Goal: Information Seeking & Learning: Check status

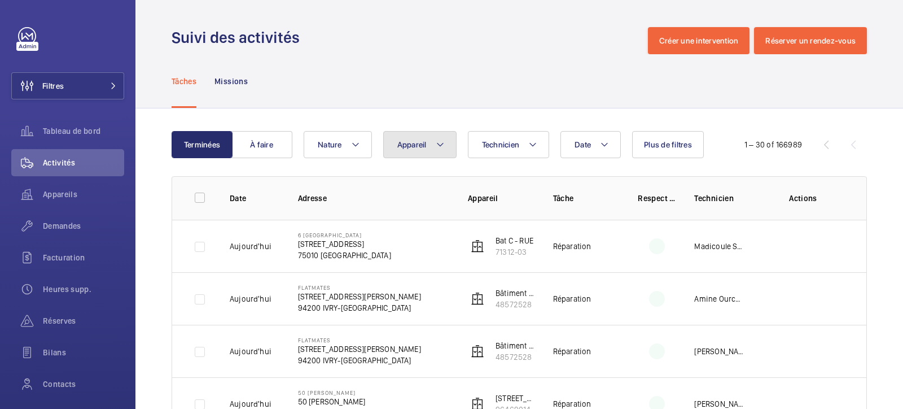
click at [443, 147] on mat-icon at bounding box center [440, 145] width 9 height 14
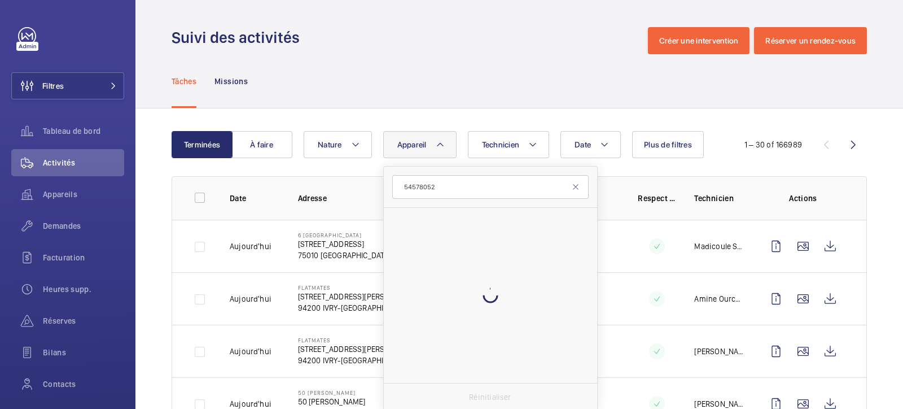
type input "54578052"
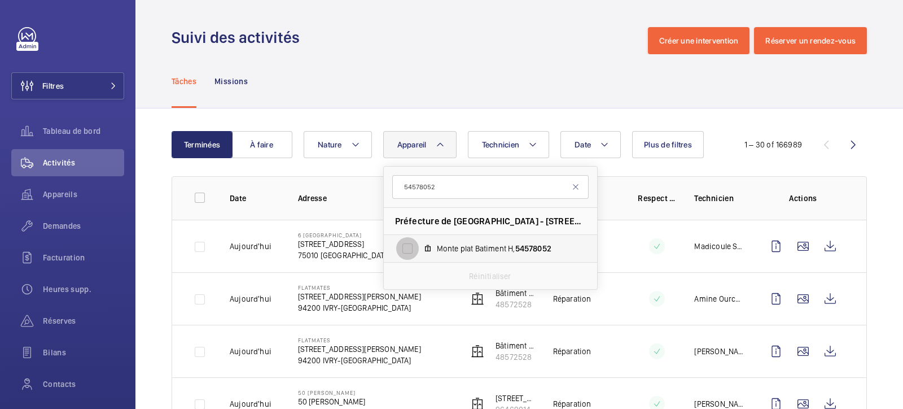
click at [410, 246] on input "Monte plat Batiment H, 54578052" at bounding box center [407, 248] width 23 height 23
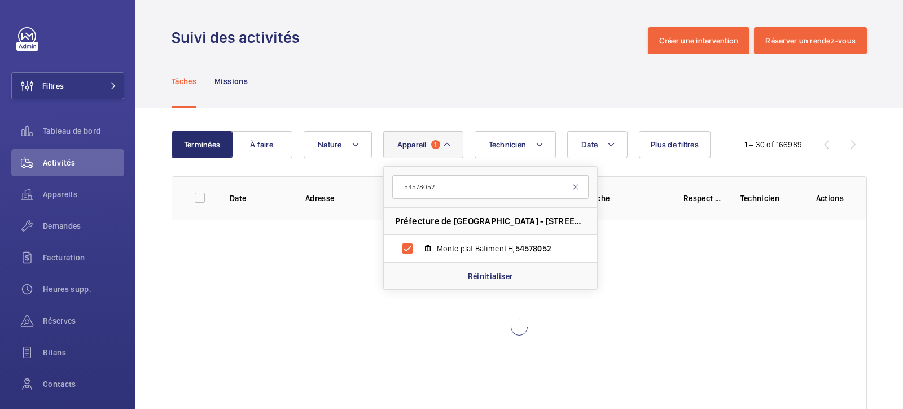
click at [480, 53] on div "Suivi des activités Créer une intervention Réserver un rendez-vous" at bounding box center [520, 40] width 696 height 27
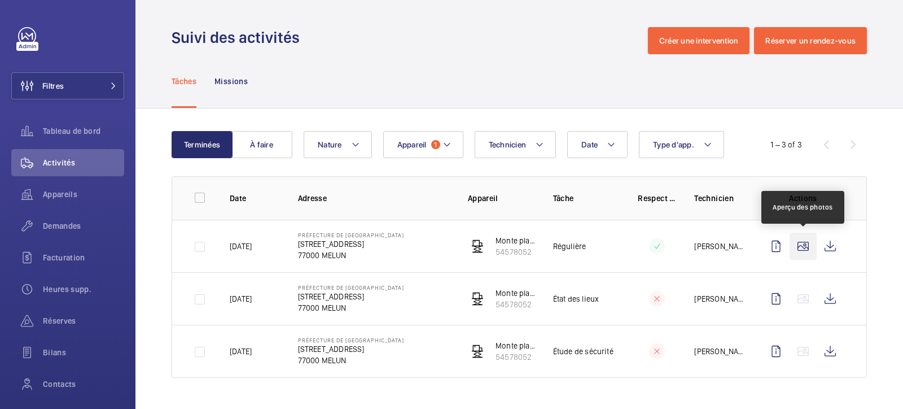
click at [806, 246] on wm-front-icon-button at bounding box center [803, 246] width 27 height 27
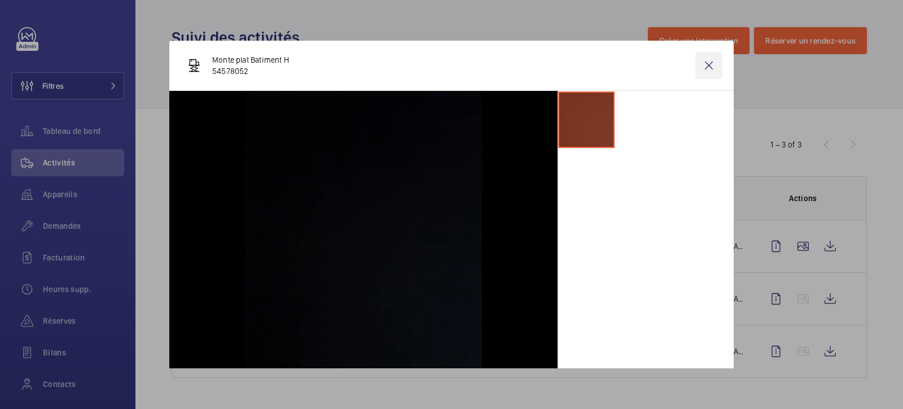
click at [703, 69] on wm-front-icon-button at bounding box center [709, 65] width 27 height 27
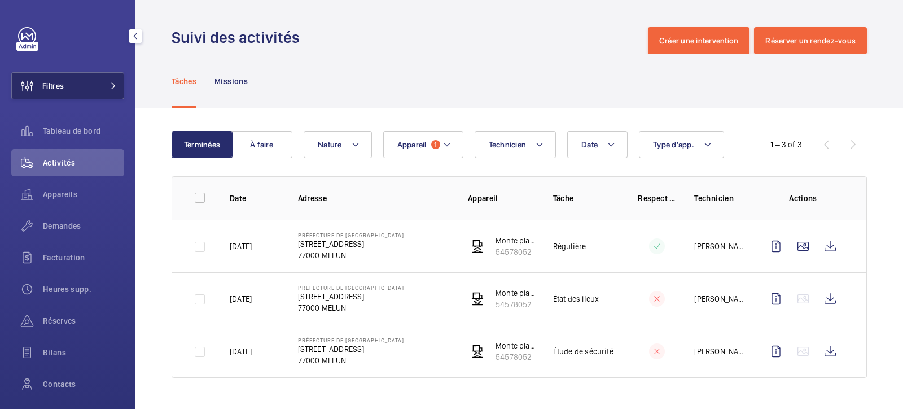
click at [77, 95] on button "Filtres" at bounding box center [67, 85] width 113 height 27
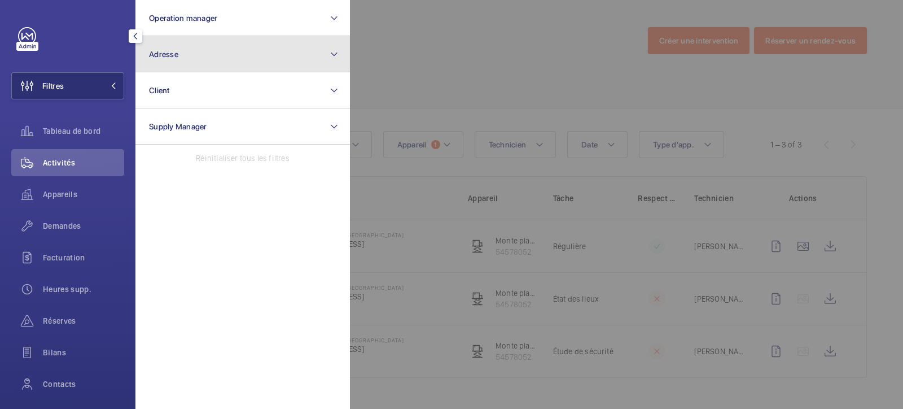
click at [186, 53] on button "Adresse" at bounding box center [242, 54] width 215 height 36
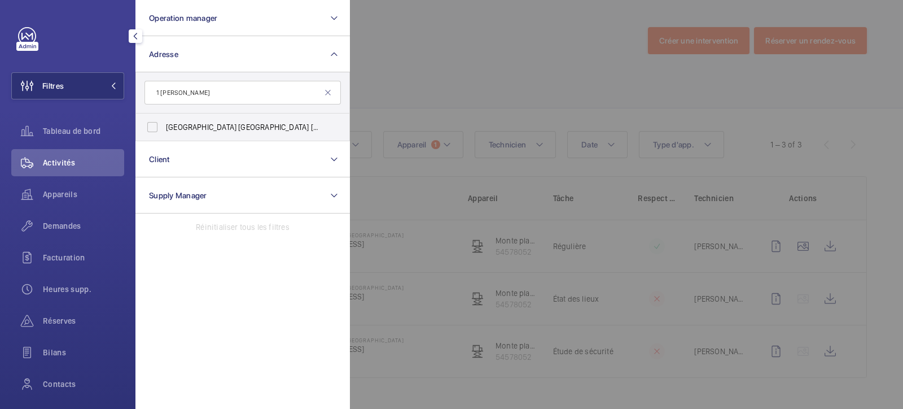
drag, startPoint x: 160, startPoint y: 91, endPoint x: 135, endPoint y: 90, distance: 24.3
click at [136, 90] on form "1 [PERSON_NAME]" at bounding box center [242, 92] width 213 height 41
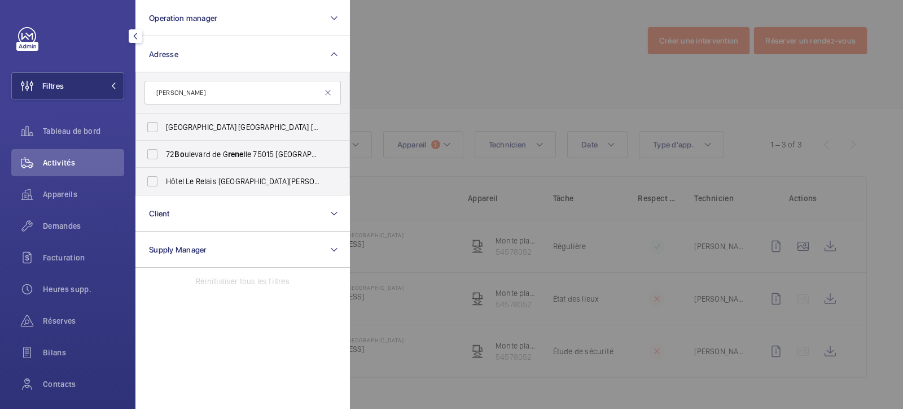
click at [211, 98] on input "[PERSON_NAME]" at bounding box center [243, 93] width 196 height 24
type input "[PERSON_NAME]"
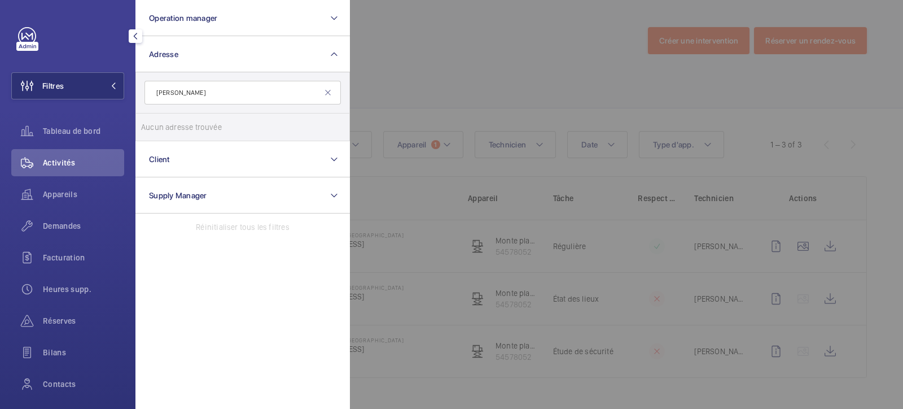
drag, startPoint x: 172, startPoint y: 91, endPoint x: 133, endPoint y: 85, distance: 39.9
click at [133, 85] on div "Filtres Operation manager Adresse [PERSON_NAME] Aucun adresse trouvée Réinitial…" at bounding box center [67, 204] width 135 height 409
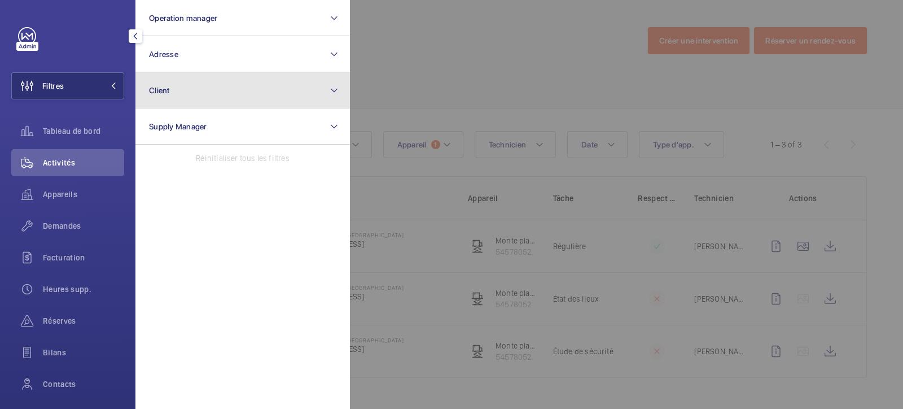
click at [198, 91] on button "Client" at bounding box center [242, 90] width 215 height 36
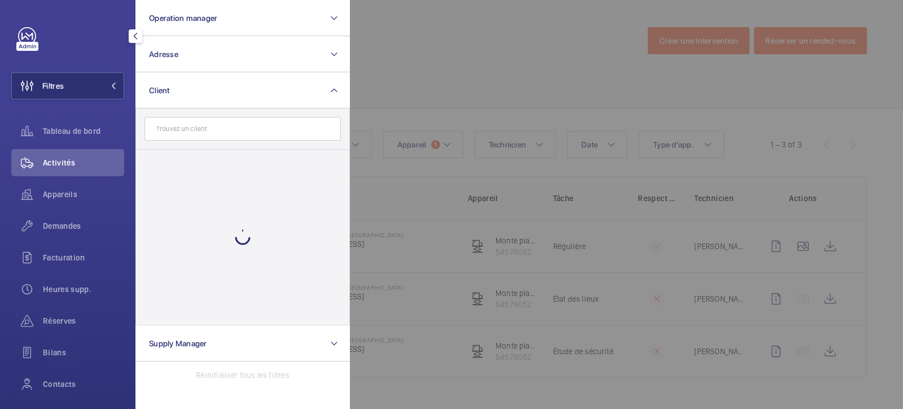
click at [187, 126] on input "text" at bounding box center [243, 129] width 196 height 24
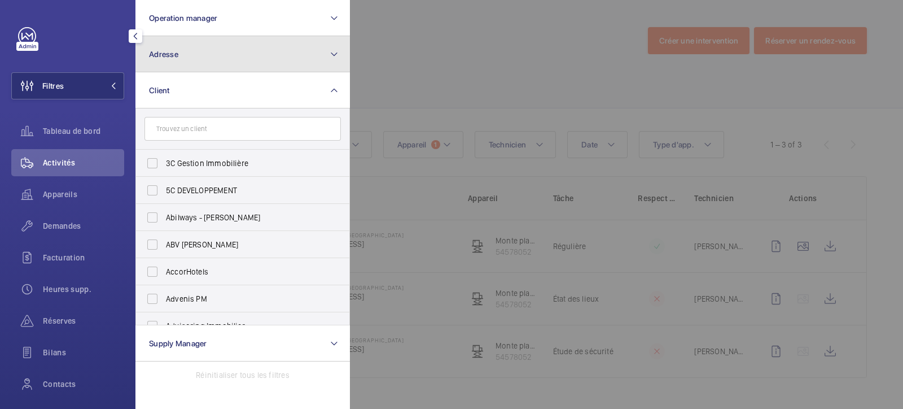
click at [182, 53] on button "Adresse" at bounding box center [242, 54] width 215 height 36
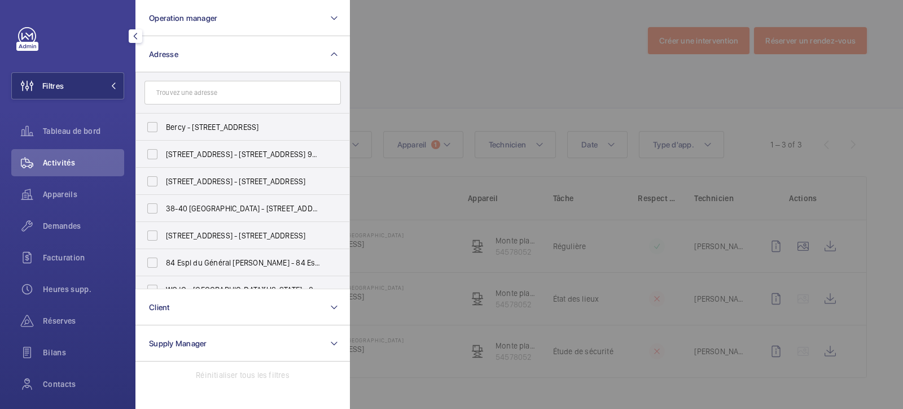
click at [184, 97] on input "text" at bounding box center [243, 93] width 196 height 24
type input "o"
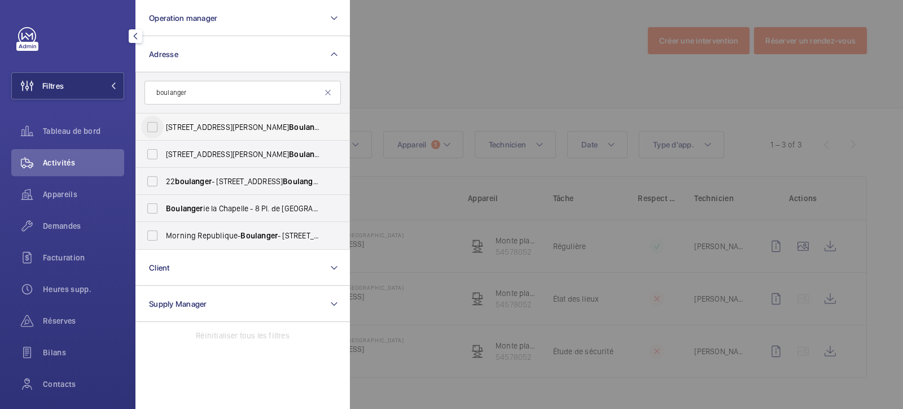
type input "boulanger"
click at [160, 128] on input "[STREET_ADDRESS][PERSON_NAME] - [STREET_ADDRESS][PERSON_NAME]" at bounding box center [152, 127] width 23 height 23
checkbox input "true"
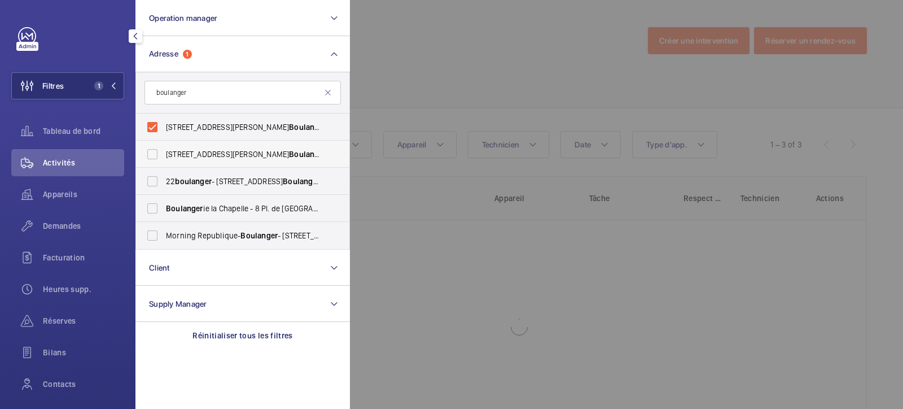
click at [151, 165] on label "[STREET_ADDRESS][PERSON_NAME] - [STREET_ADDRESS][PERSON_NAME]" at bounding box center [234, 154] width 196 height 27
click at [151, 165] on input "[STREET_ADDRESS][PERSON_NAME] - [STREET_ADDRESS][PERSON_NAME]" at bounding box center [152, 154] width 23 height 23
checkbox input "true"
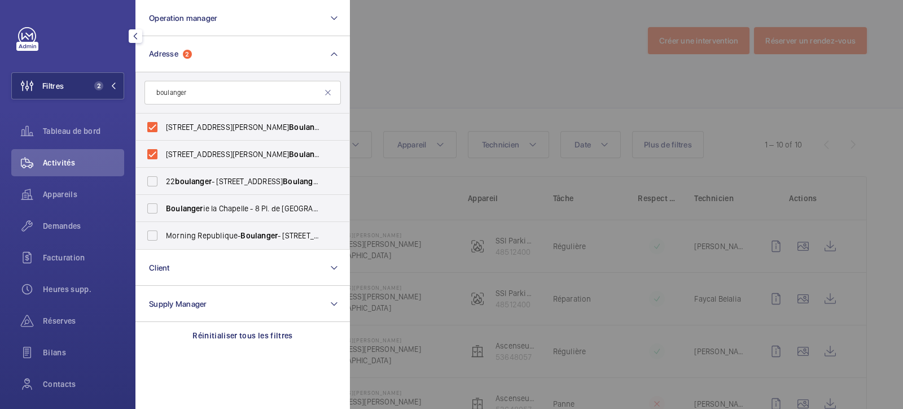
click at [523, 67] on div at bounding box center [801, 204] width 903 height 409
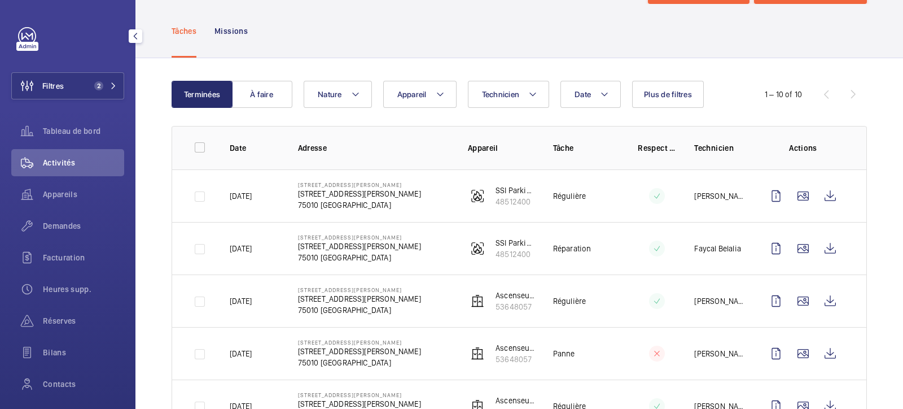
scroll to position [70, 0]
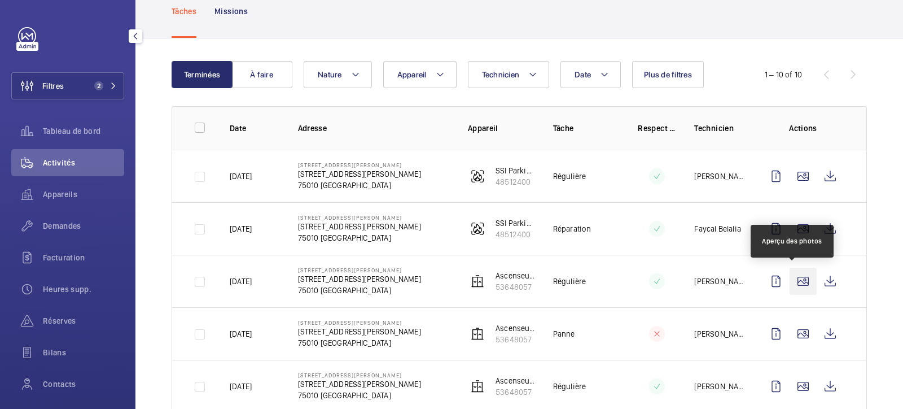
click at [795, 280] on wm-front-icon-button at bounding box center [803, 281] width 27 height 27
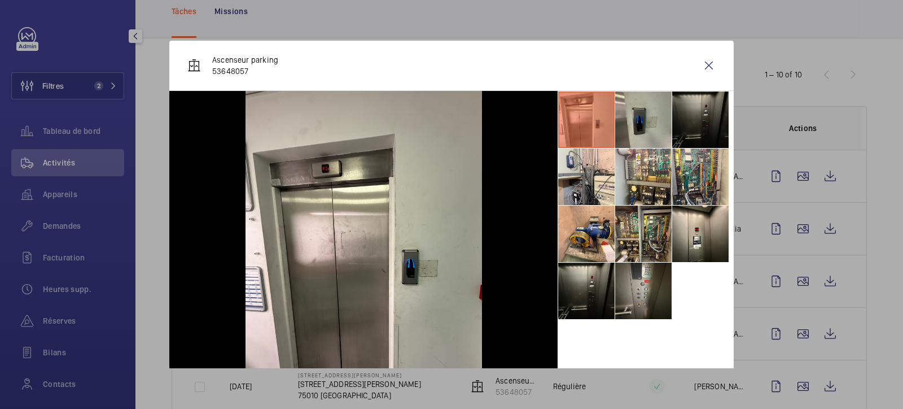
drag, startPoint x: 640, startPoint y: 125, endPoint x: 671, endPoint y: 125, distance: 31.1
click at [640, 125] on li at bounding box center [643, 119] width 56 height 56
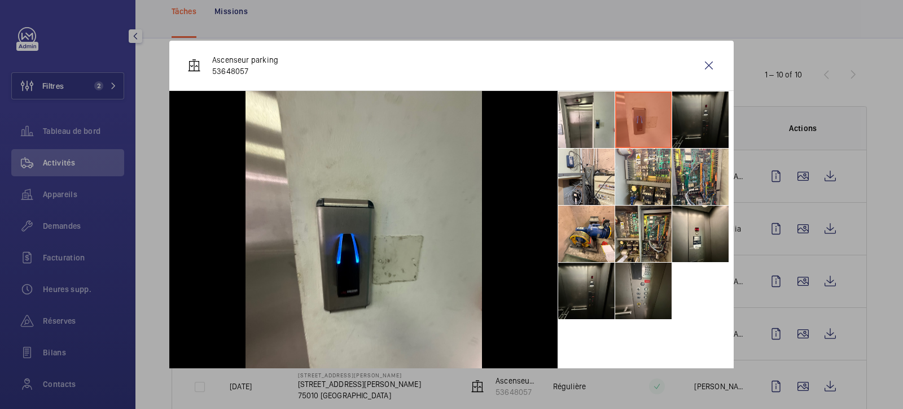
click at [685, 124] on li at bounding box center [700, 119] width 56 height 56
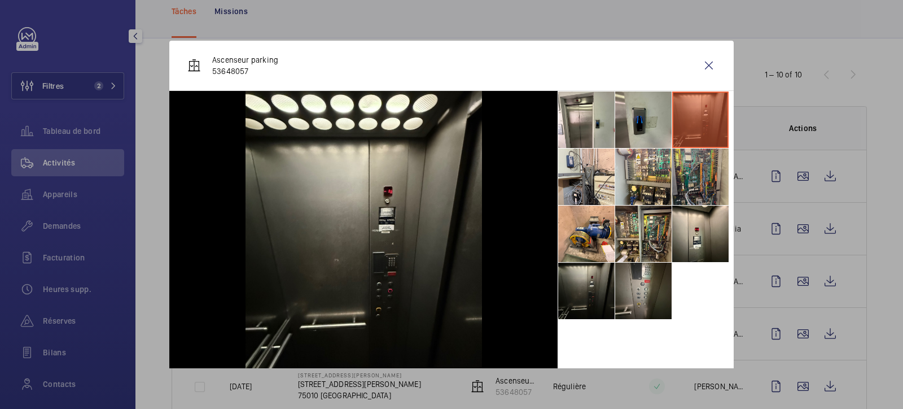
click at [684, 187] on li at bounding box center [700, 176] width 56 height 56
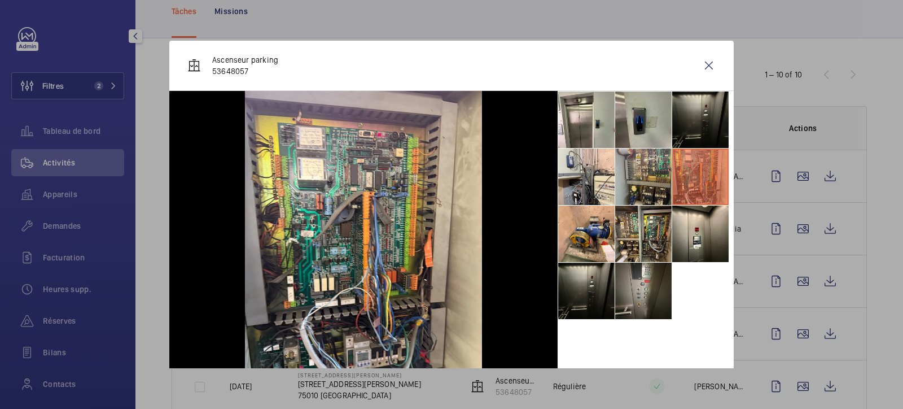
click at [639, 187] on li at bounding box center [643, 176] width 56 height 56
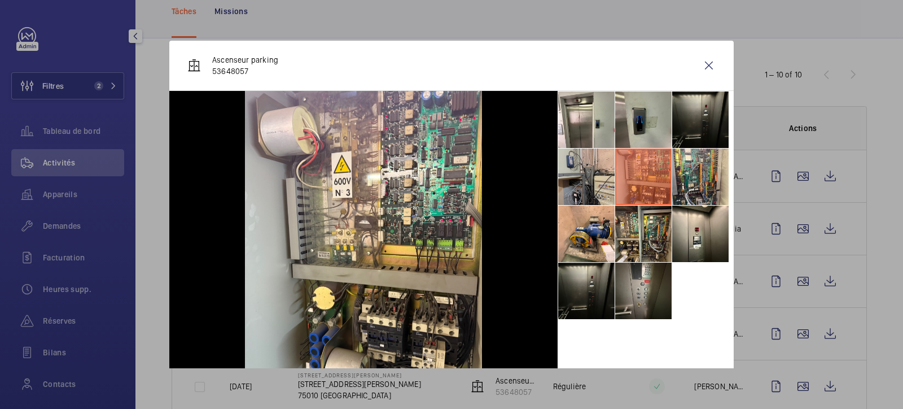
click at [567, 178] on li at bounding box center [586, 176] width 56 height 56
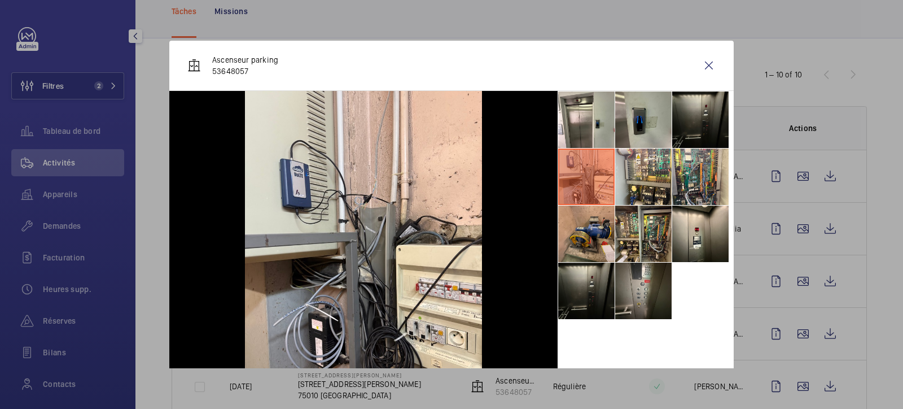
click at [571, 225] on li at bounding box center [586, 233] width 56 height 56
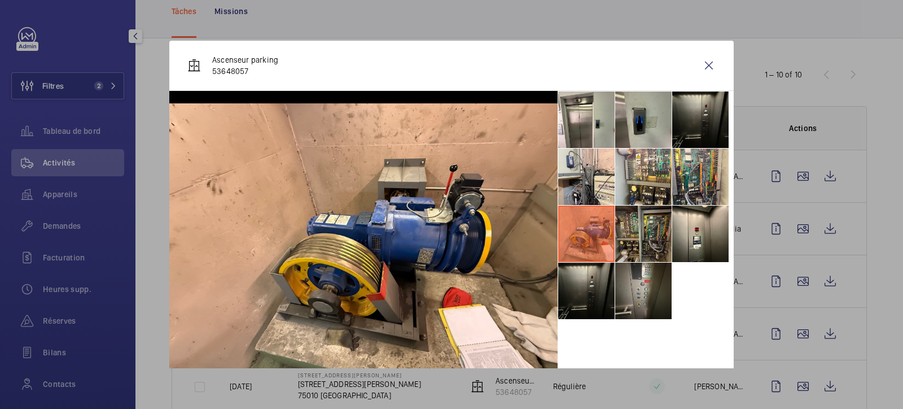
click at [619, 226] on li at bounding box center [643, 233] width 56 height 56
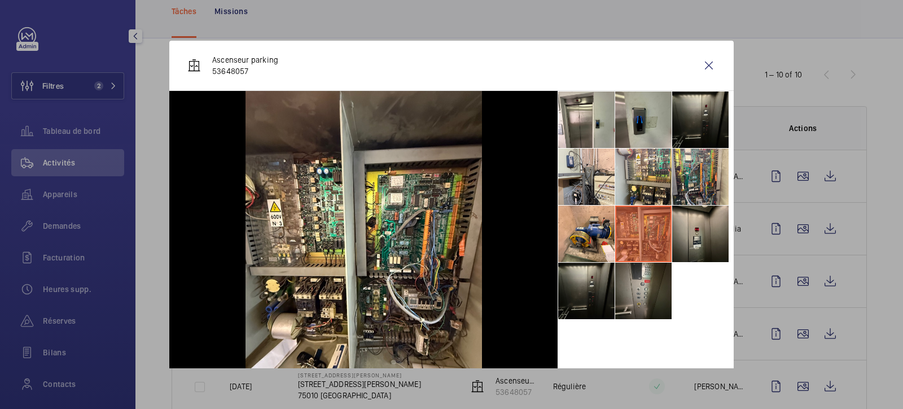
click at [687, 227] on li at bounding box center [700, 233] width 56 height 56
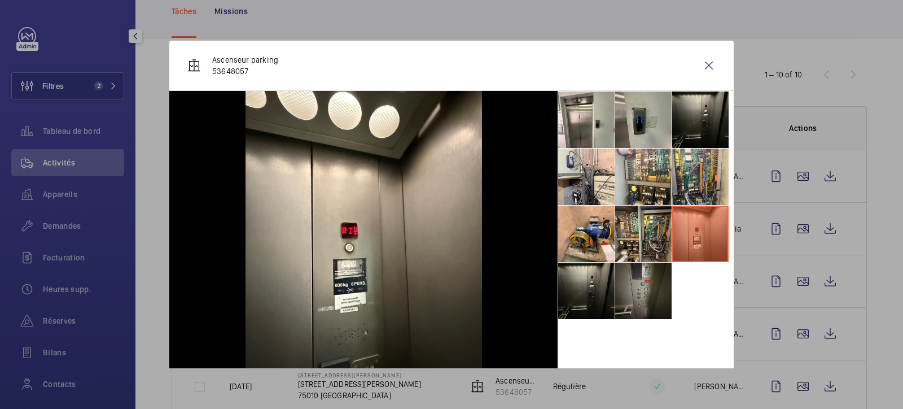
click at [640, 304] on li at bounding box center [643, 291] width 56 height 56
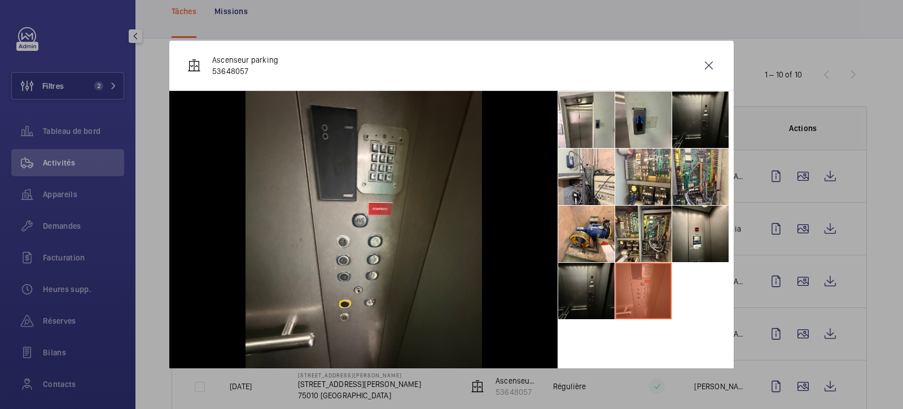
click at [589, 303] on li at bounding box center [586, 291] width 56 height 56
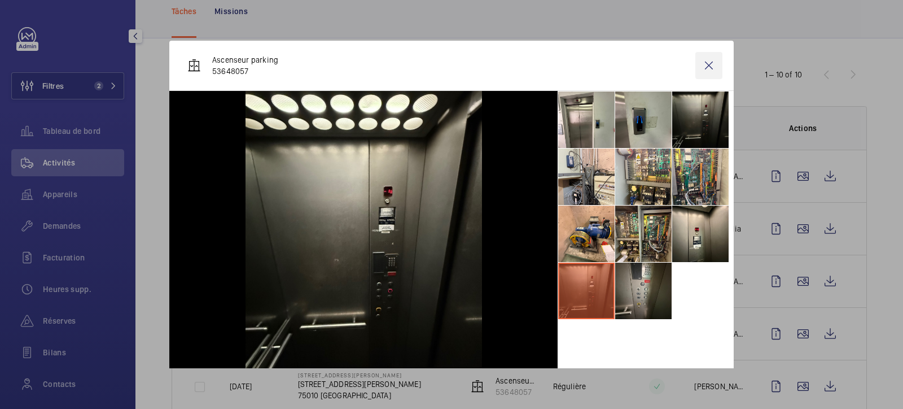
click at [698, 73] on wm-front-icon-button at bounding box center [709, 65] width 27 height 27
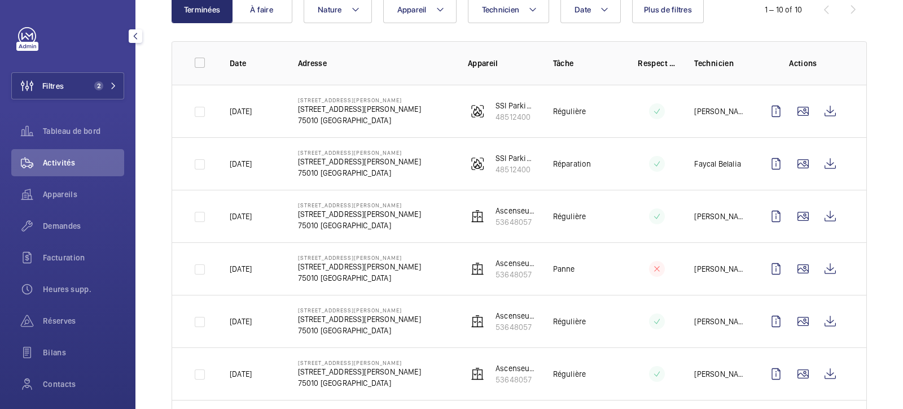
scroll to position [141, 0]
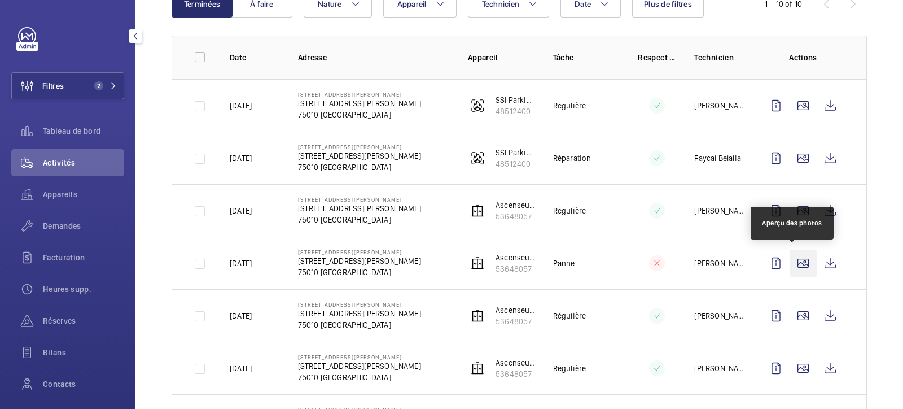
click at [798, 261] on wm-front-icon-button at bounding box center [803, 263] width 27 height 27
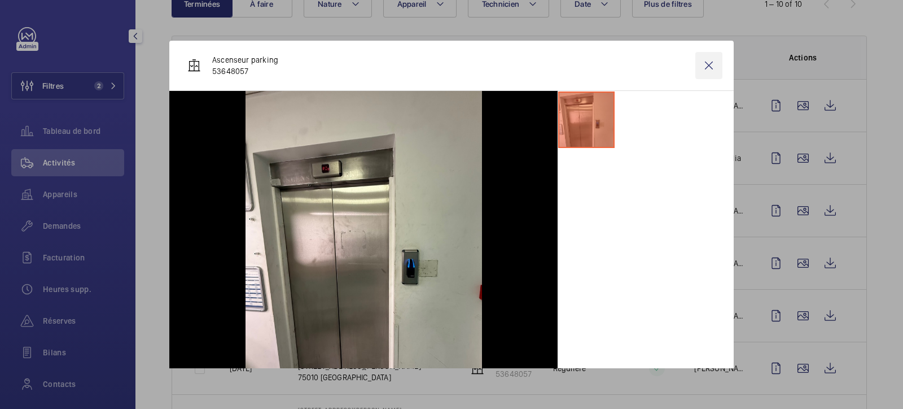
click at [699, 68] on wm-front-icon-button at bounding box center [709, 65] width 27 height 27
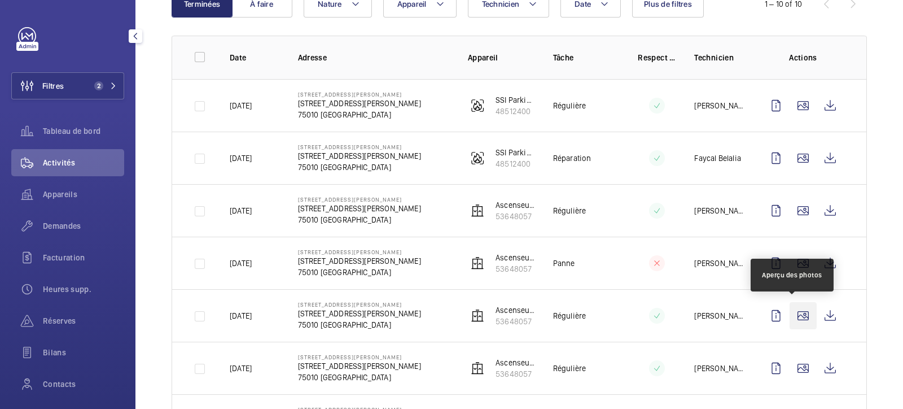
click at [796, 312] on wm-front-icon-button at bounding box center [803, 315] width 27 height 27
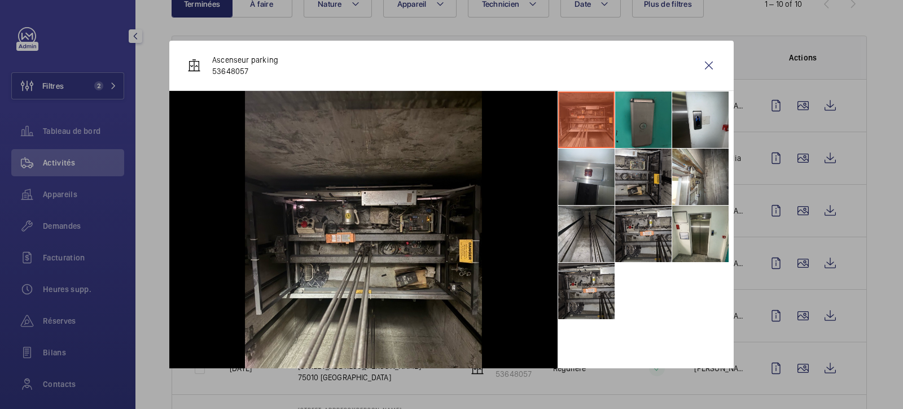
drag, startPoint x: 622, startPoint y: 123, endPoint x: 630, endPoint y: 126, distance: 9.3
click at [623, 124] on li at bounding box center [643, 119] width 56 height 56
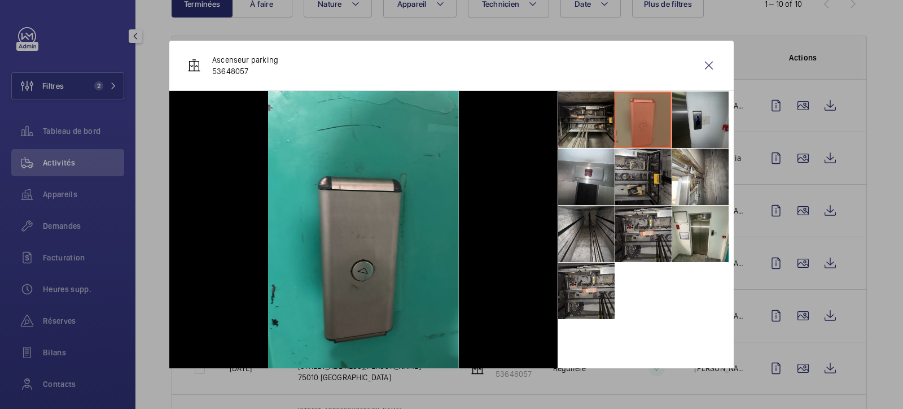
click at [702, 125] on li at bounding box center [700, 119] width 56 height 56
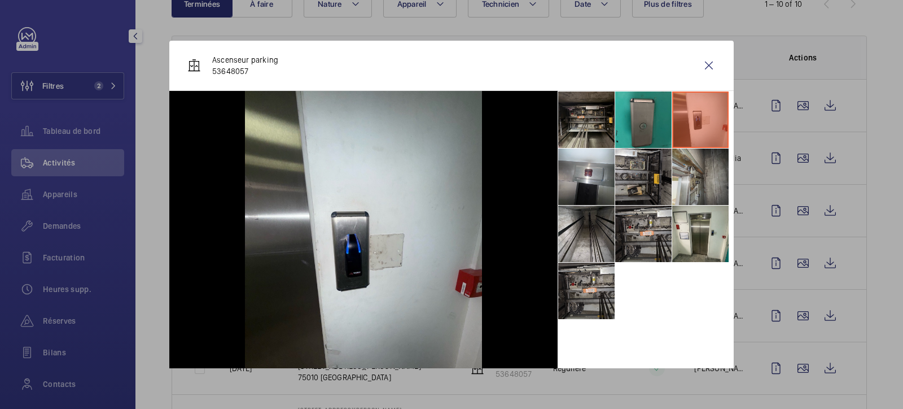
click at [692, 187] on li at bounding box center [700, 176] width 56 height 56
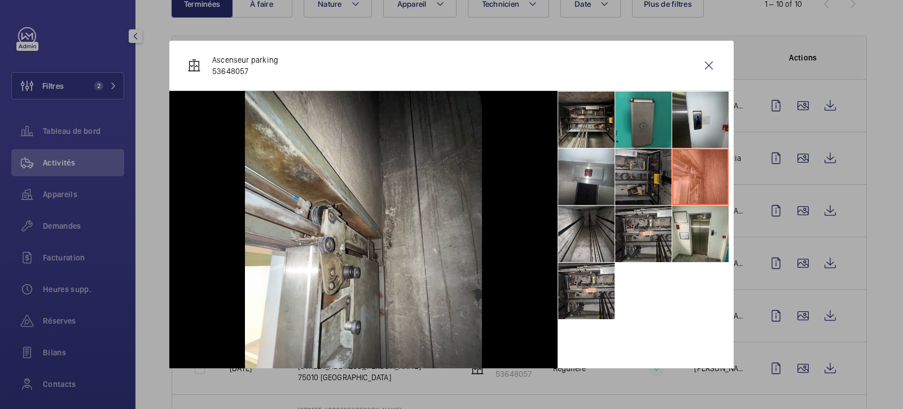
click at [637, 190] on li at bounding box center [643, 176] width 56 height 56
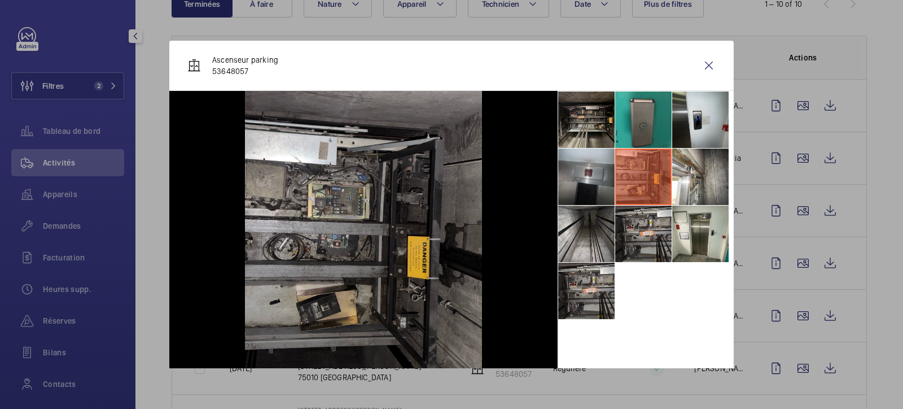
click at [578, 189] on li at bounding box center [586, 176] width 56 height 56
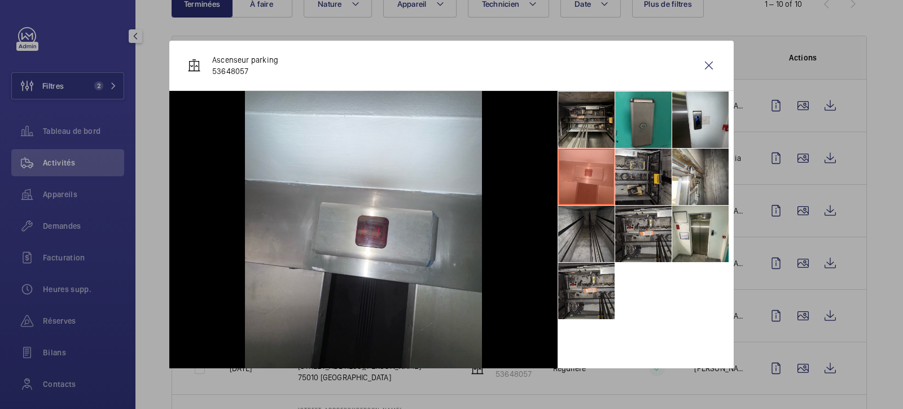
click at [568, 231] on li at bounding box center [586, 233] width 56 height 56
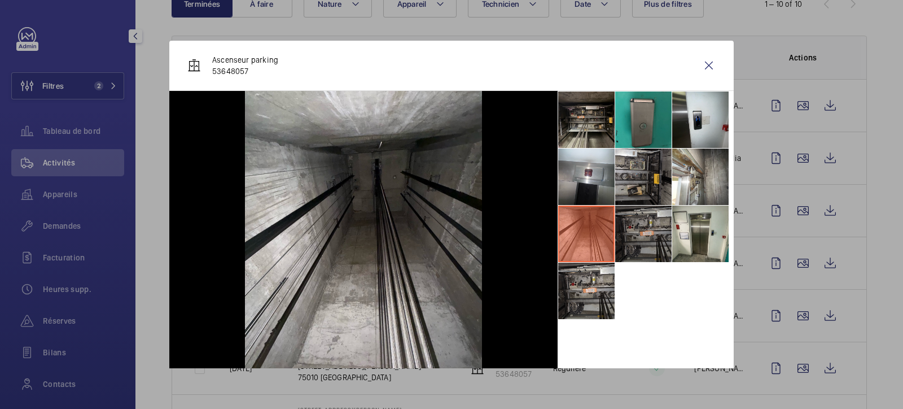
click at [652, 235] on li at bounding box center [643, 233] width 56 height 56
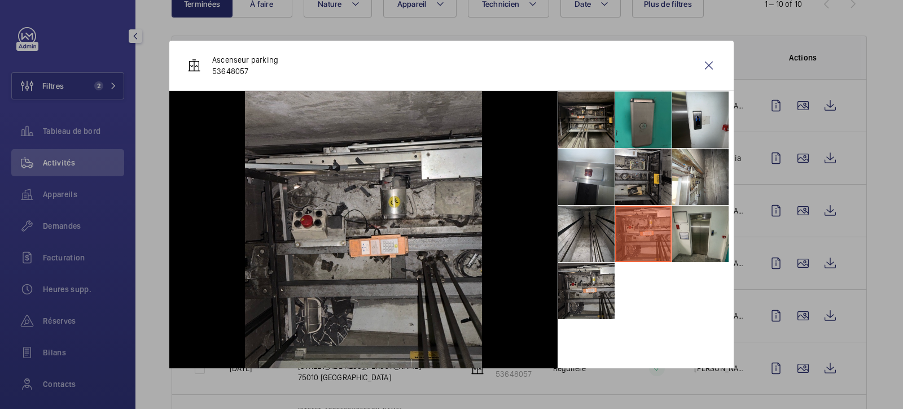
click at [707, 238] on li at bounding box center [700, 233] width 56 height 56
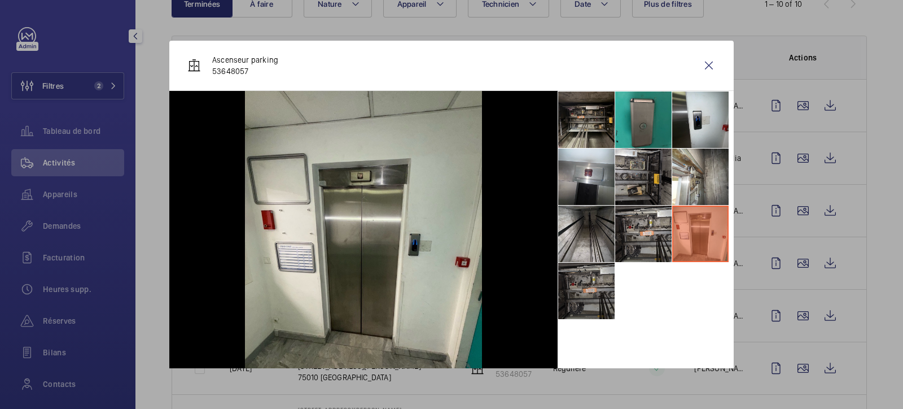
click at [575, 294] on li at bounding box center [586, 291] width 56 height 56
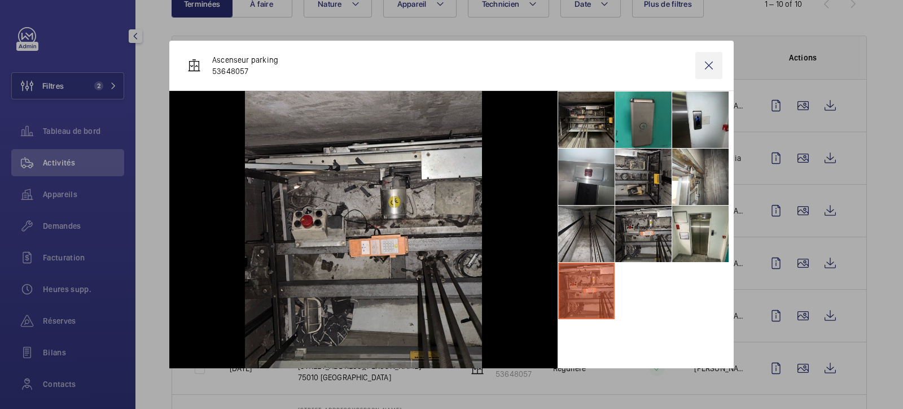
click at [700, 66] on wm-front-icon-button at bounding box center [709, 65] width 27 height 27
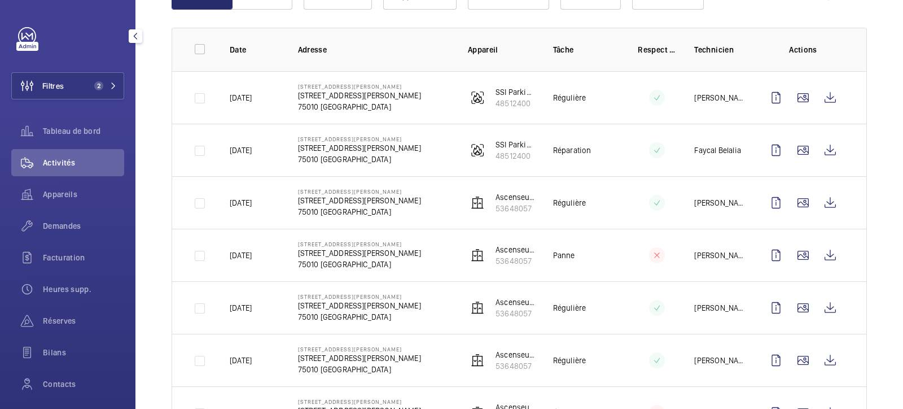
scroll to position [0, 0]
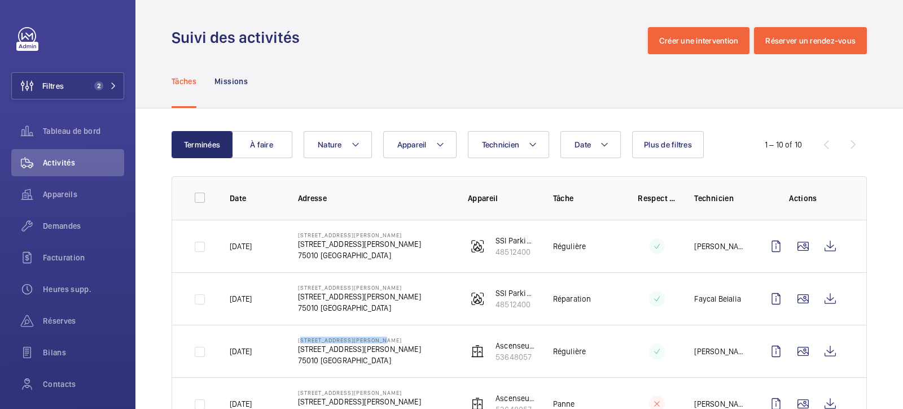
drag, startPoint x: 387, startPoint y: 338, endPoint x: 291, endPoint y: 341, distance: 96.0
click at [291, 341] on td "[STREET_ADDRESS][PERSON_NAME][PERSON_NAME]" at bounding box center [365, 351] width 170 height 53
copy p "[STREET_ADDRESS][PERSON_NAME]"
click at [61, 222] on span "Demandes" at bounding box center [83, 225] width 81 height 11
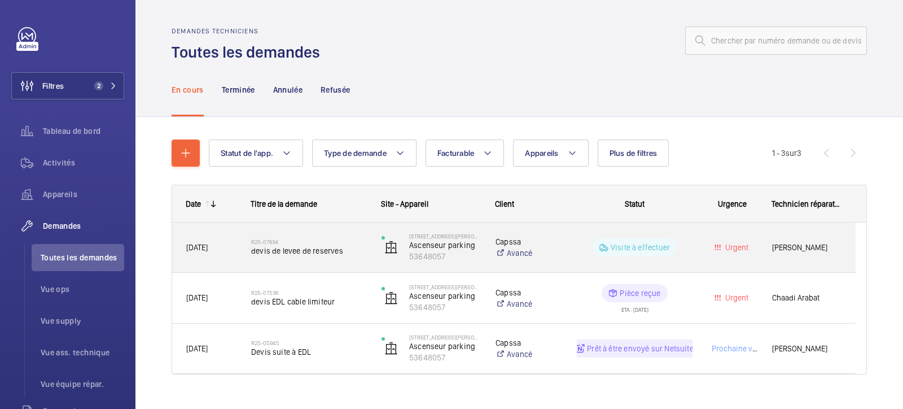
click at [572, 239] on div "Visite à effectuer" at bounding box center [627, 247] width 129 height 41
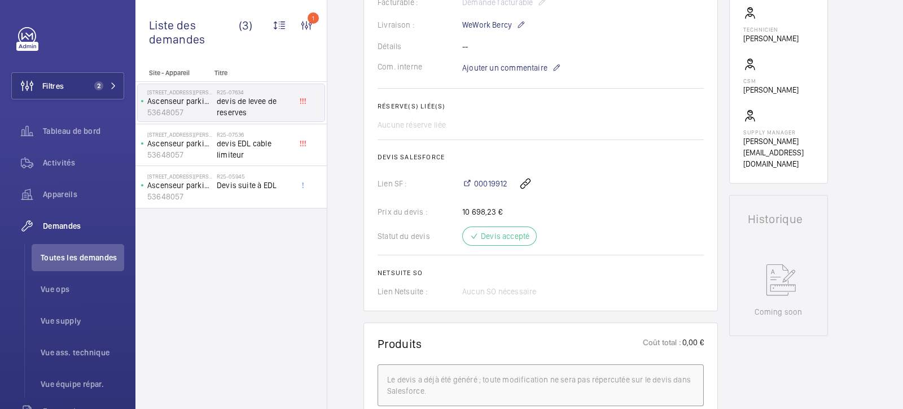
scroll to position [353, 0]
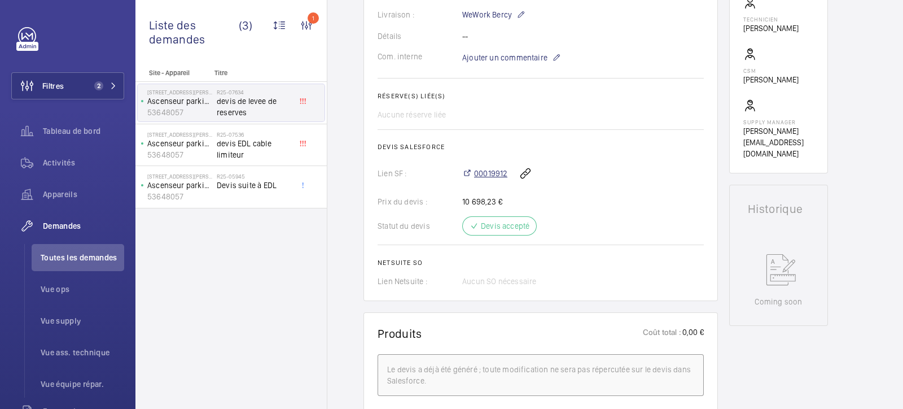
click at [485, 171] on span "00019912" at bounding box center [490, 173] width 33 height 11
click at [60, 199] on span "Appareils" at bounding box center [83, 194] width 81 height 11
